Goal: Task Accomplishment & Management: Manage account settings

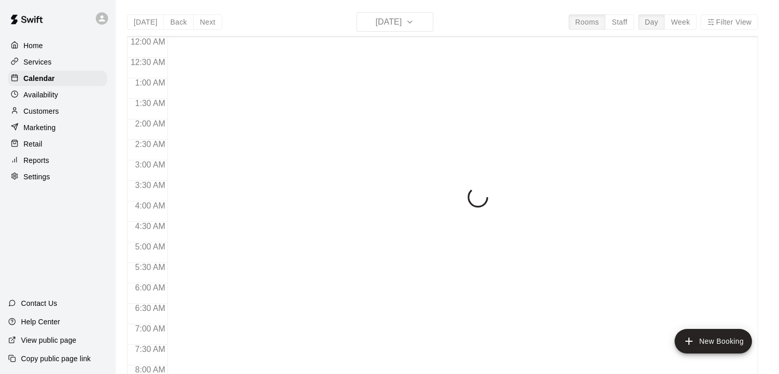
scroll to position [635, 0]
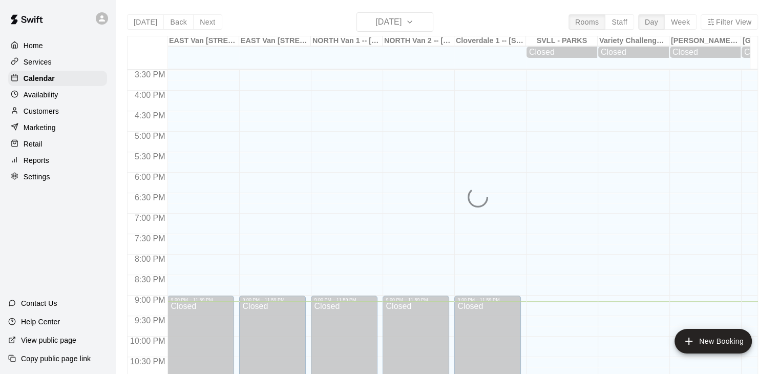
click at [427, 21] on div "[DATE] Back [DATE][DATE] Rooms Staff Day Week Filter View [GEOGRAPHIC_DATA] 1 -…" at bounding box center [442, 199] width 631 height 374
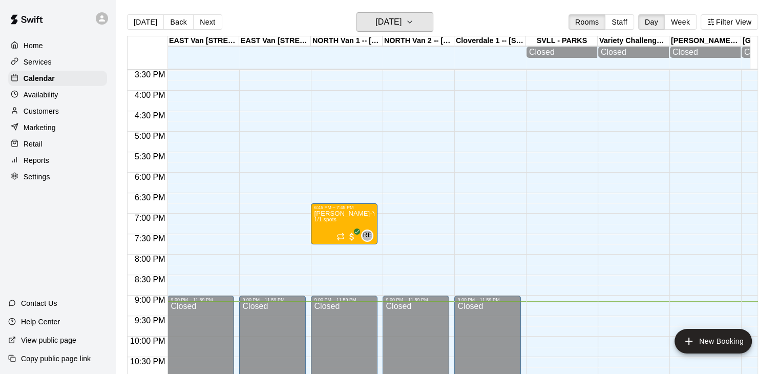
click at [414, 21] on icon "button" at bounding box center [410, 22] width 8 height 12
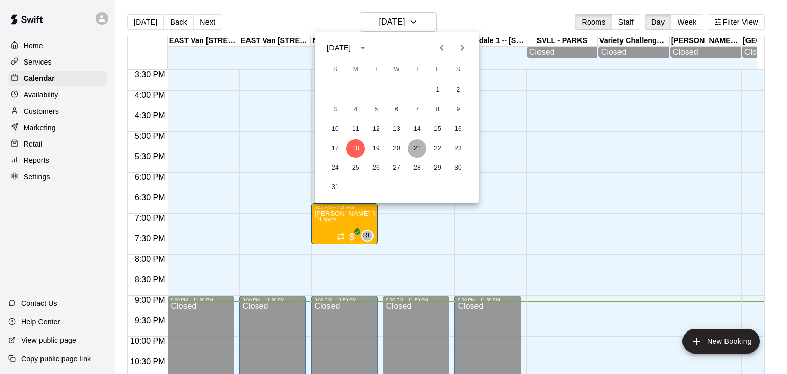
click at [415, 147] on button "21" at bounding box center [417, 148] width 18 height 18
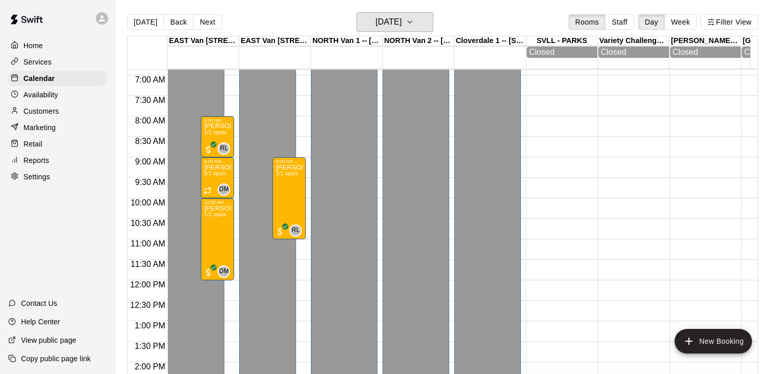
scroll to position [279, 0]
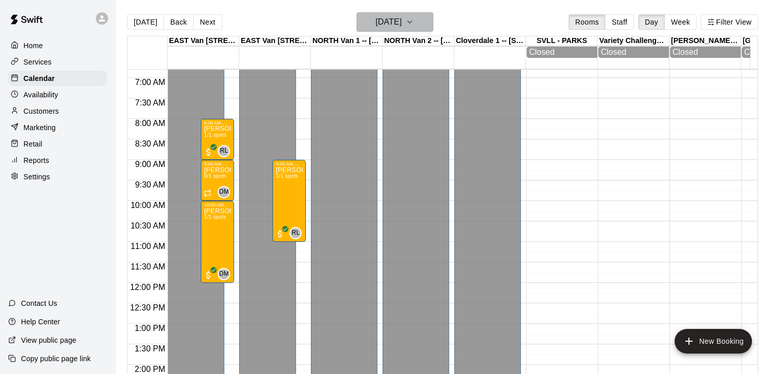
click at [414, 23] on icon "button" at bounding box center [410, 22] width 8 height 12
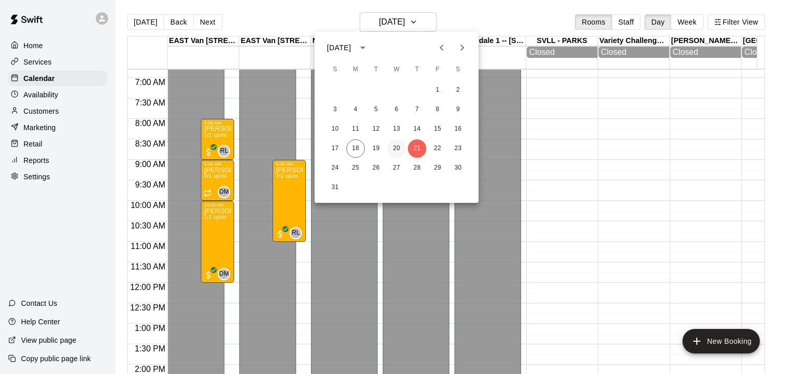
click at [394, 152] on button "20" at bounding box center [396, 148] width 18 height 18
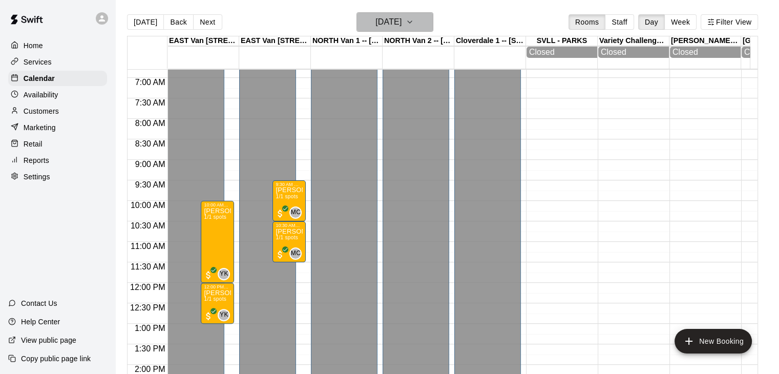
click at [414, 21] on icon "button" at bounding box center [410, 22] width 8 height 12
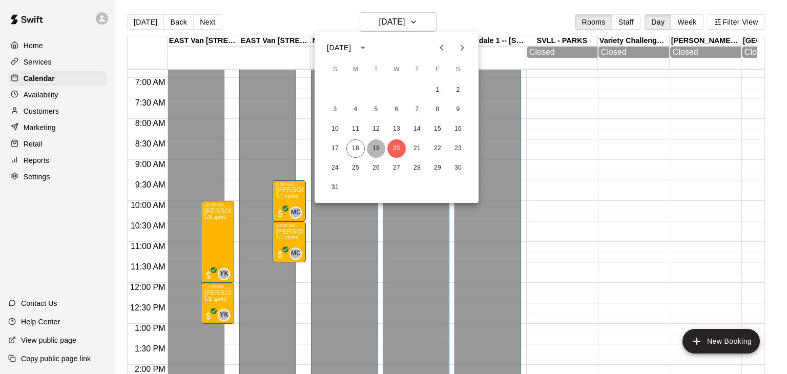
click at [377, 150] on button "19" at bounding box center [376, 148] width 18 height 18
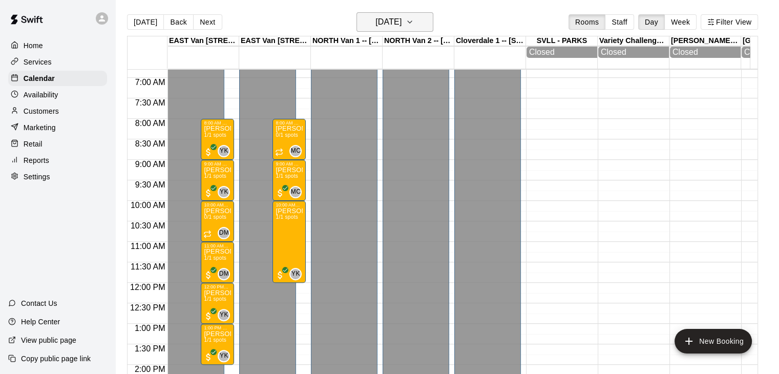
click at [414, 21] on icon "button" at bounding box center [410, 22] width 8 height 12
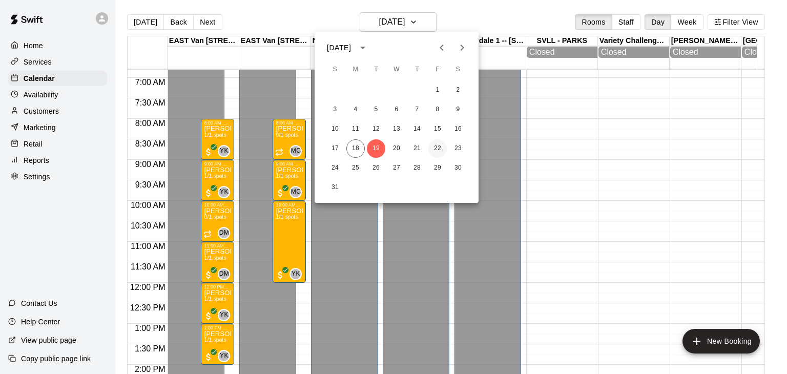
click at [436, 148] on button "22" at bounding box center [437, 148] width 18 height 18
